Goal: Task Accomplishment & Management: Use online tool/utility

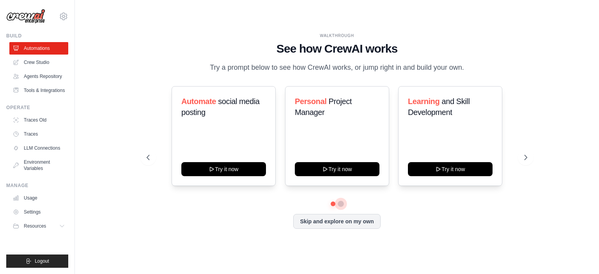
click at [343, 203] on button at bounding box center [341, 204] width 6 height 6
click at [343, 203] on button at bounding box center [340, 203] width 5 height 5
click at [527, 157] on icon at bounding box center [527, 158] width 8 height 8
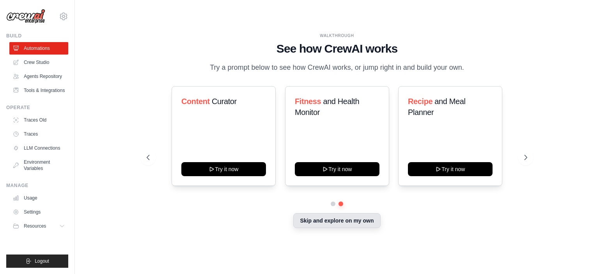
click at [354, 222] on button "Skip and explore on my own" at bounding box center [337, 220] width 87 height 15
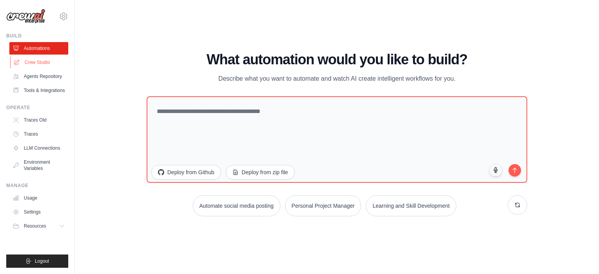
click at [44, 66] on link "Crew Studio" at bounding box center [39, 62] width 59 height 12
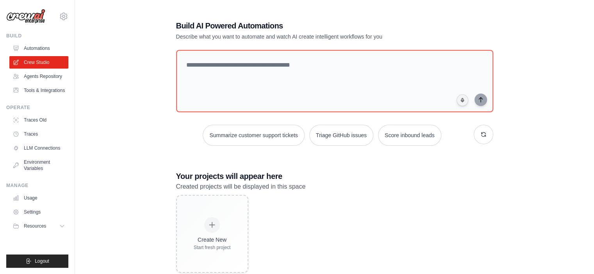
scroll to position [19, 0]
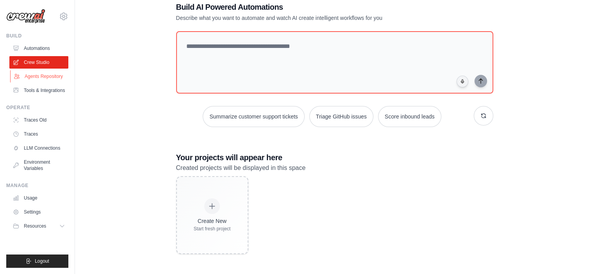
click at [44, 78] on link "Agents Repository" at bounding box center [39, 76] width 59 height 12
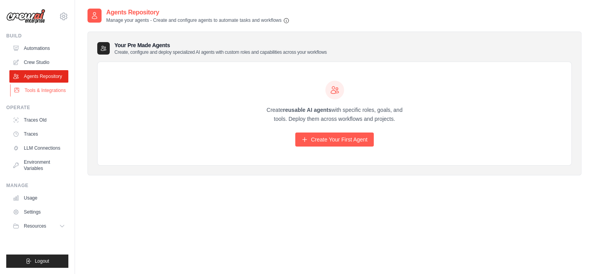
click at [40, 92] on link "Tools & Integrations" at bounding box center [39, 90] width 59 height 12
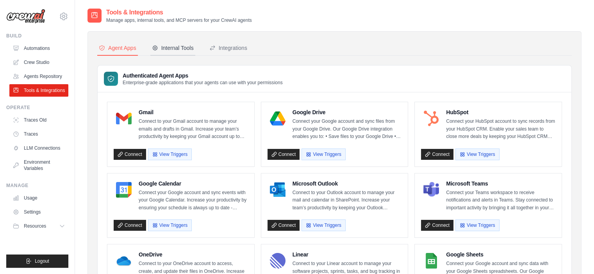
click at [174, 46] on div "Internal Tools" at bounding box center [173, 48] width 42 height 8
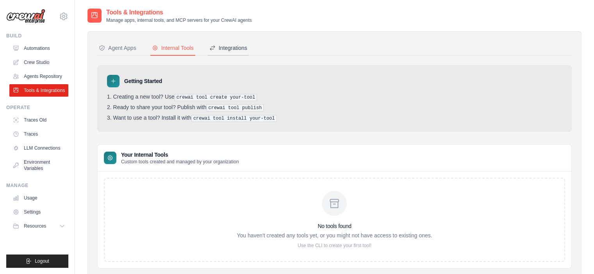
click at [237, 45] on div "Integrations" at bounding box center [228, 48] width 38 height 8
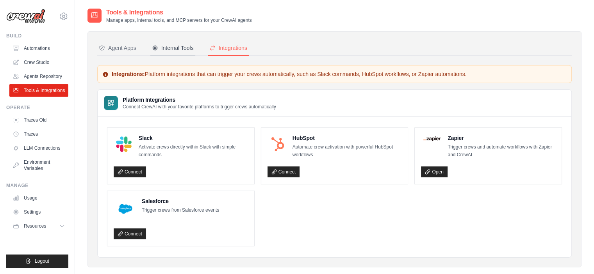
click at [173, 47] on div "Internal Tools" at bounding box center [173, 48] width 42 height 8
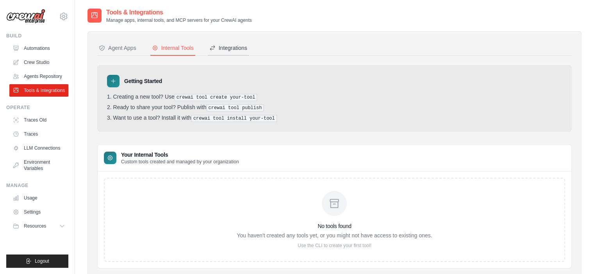
click at [228, 48] on div "Integrations" at bounding box center [228, 48] width 38 height 8
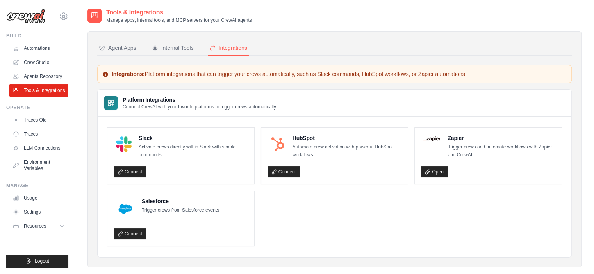
scroll to position [16, 0]
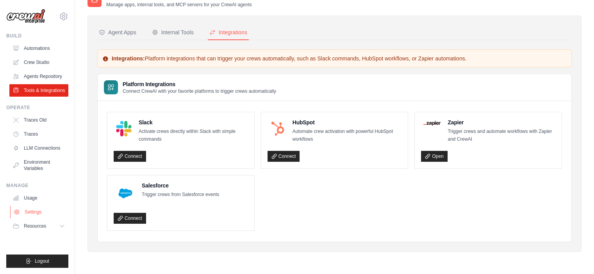
click at [38, 209] on link "Settings" at bounding box center [39, 212] width 59 height 12
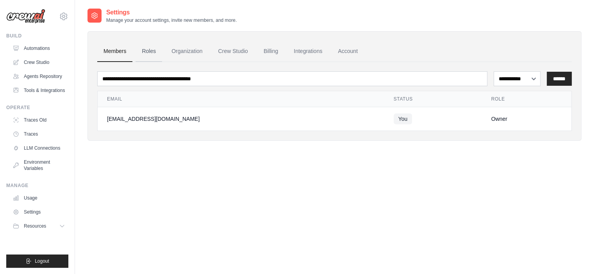
click at [151, 52] on link "Roles" at bounding box center [148, 51] width 27 height 21
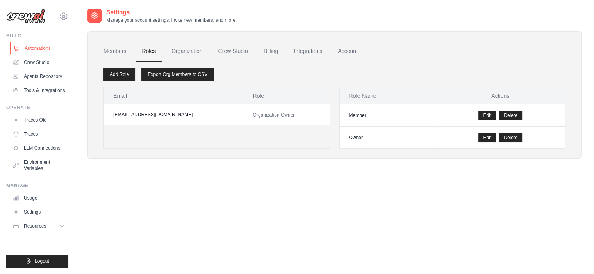
click at [39, 48] on link "Automations" at bounding box center [39, 48] width 59 height 12
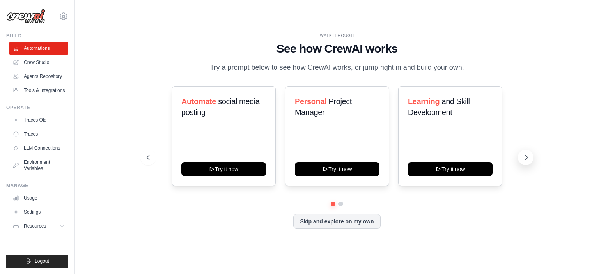
click at [526, 158] on icon at bounding box center [527, 158] width 8 height 8
click at [149, 155] on icon at bounding box center [148, 158] width 8 height 8
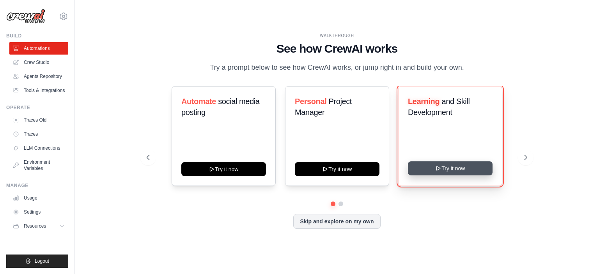
click at [435, 166] on button "Try it now" at bounding box center [450, 169] width 85 height 14
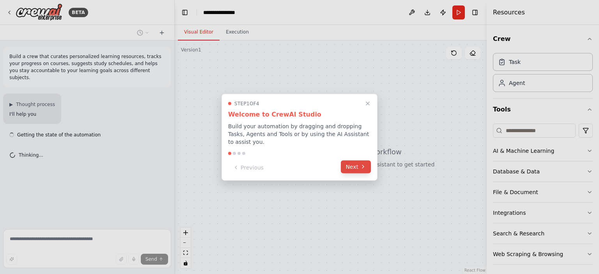
click at [360, 165] on icon at bounding box center [363, 167] width 6 height 6
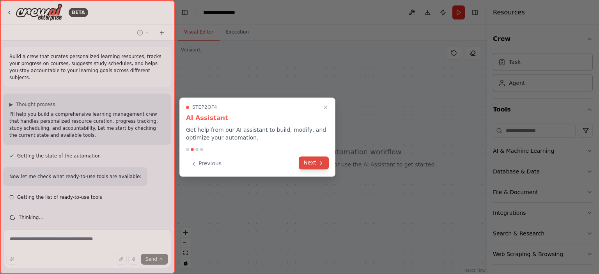
click at [318, 162] on button "Next" at bounding box center [314, 163] width 30 height 13
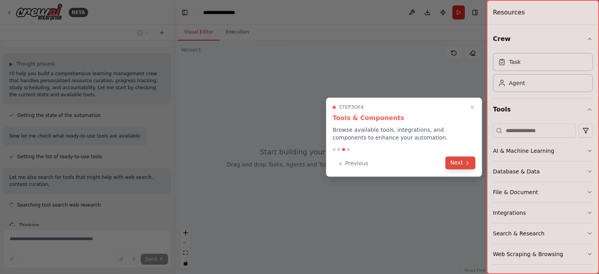
scroll to position [48, 0]
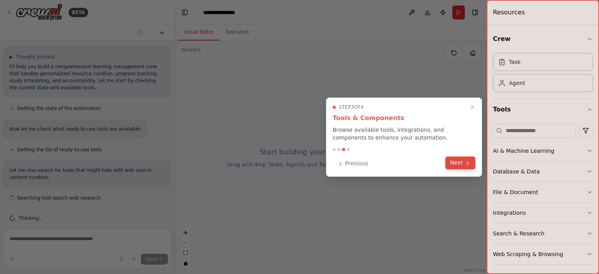
click at [458, 164] on button "Next" at bounding box center [461, 163] width 30 height 13
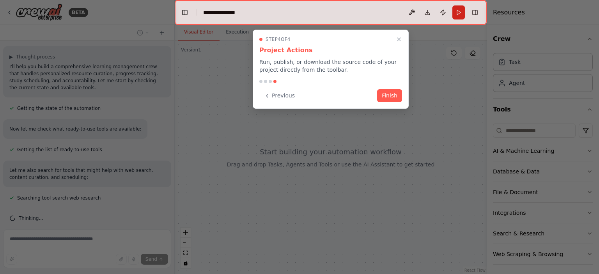
scroll to position [89, 0]
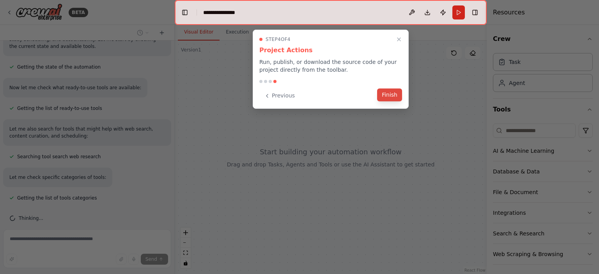
click at [395, 94] on button "Finish" at bounding box center [389, 95] width 25 height 13
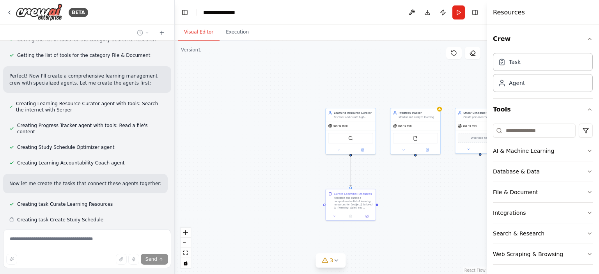
scroll to position [279, 0]
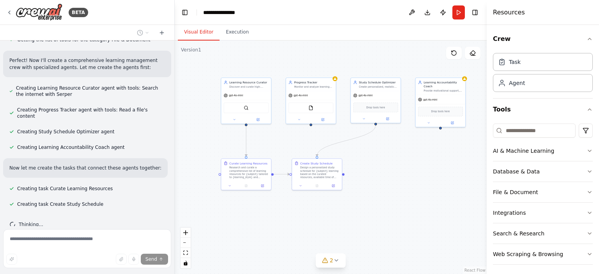
drag, startPoint x: 303, startPoint y: 163, endPoint x: 198, endPoint y: 133, distance: 108.9
click at [198, 133] on div ".deletable-edge-delete-btn { width: 20px; height: 20px; border: 0px solid #ffff…" at bounding box center [331, 158] width 312 height 234
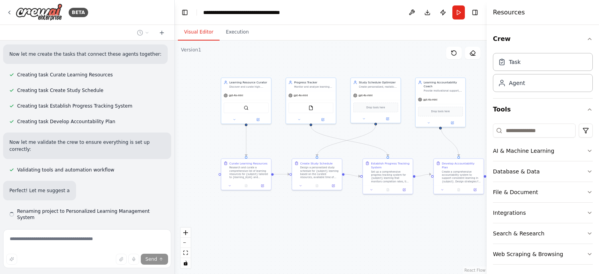
scroll to position [393, 0]
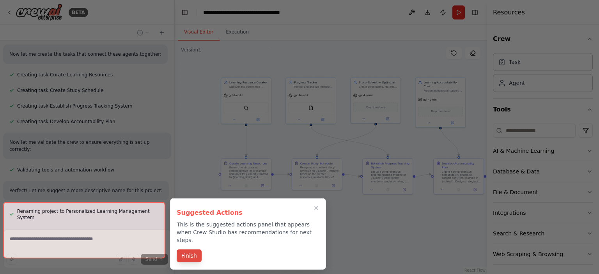
click at [189, 250] on button "Finish" at bounding box center [189, 256] width 25 height 13
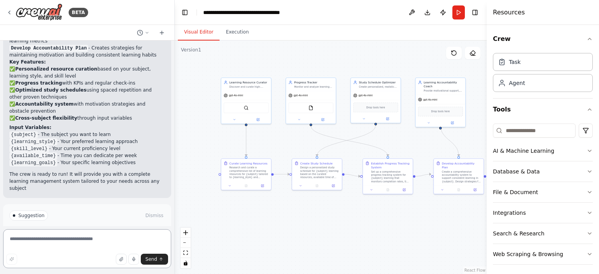
scroll to position [733, 0]
